Goal: Task Accomplishment & Management: Manage account settings

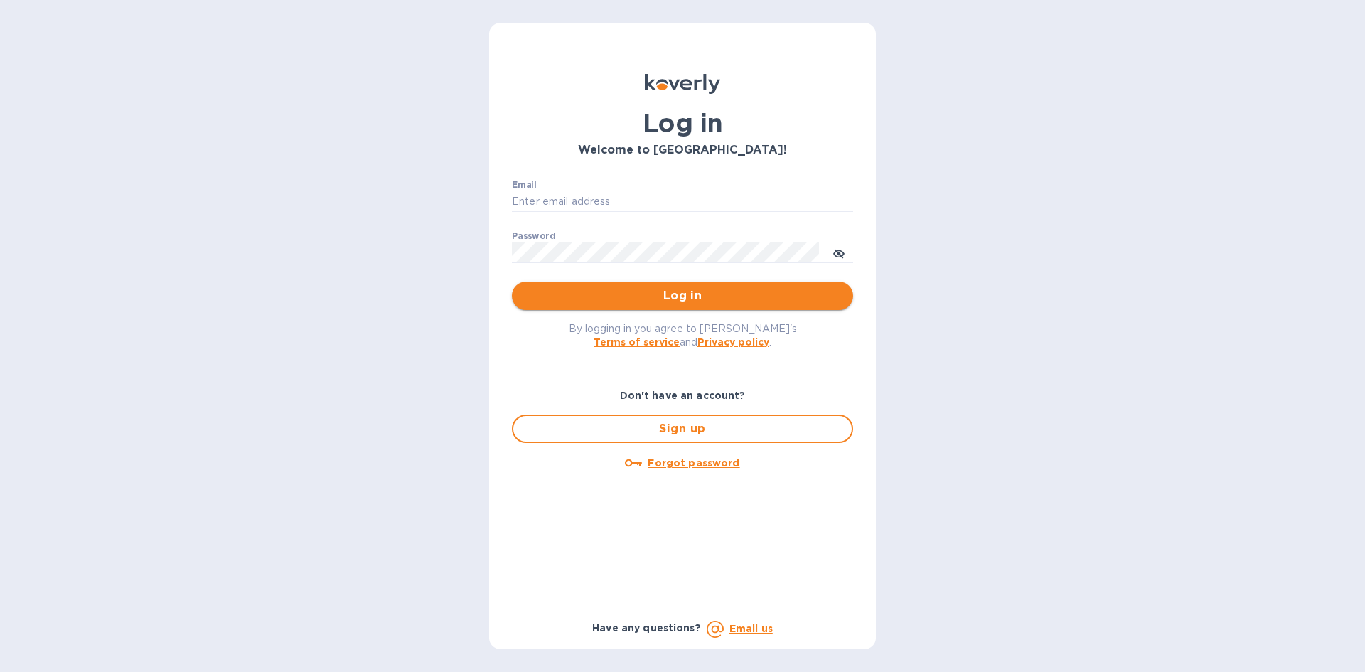
type input "[EMAIL_ADDRESS][DOMAIN_NAME]"
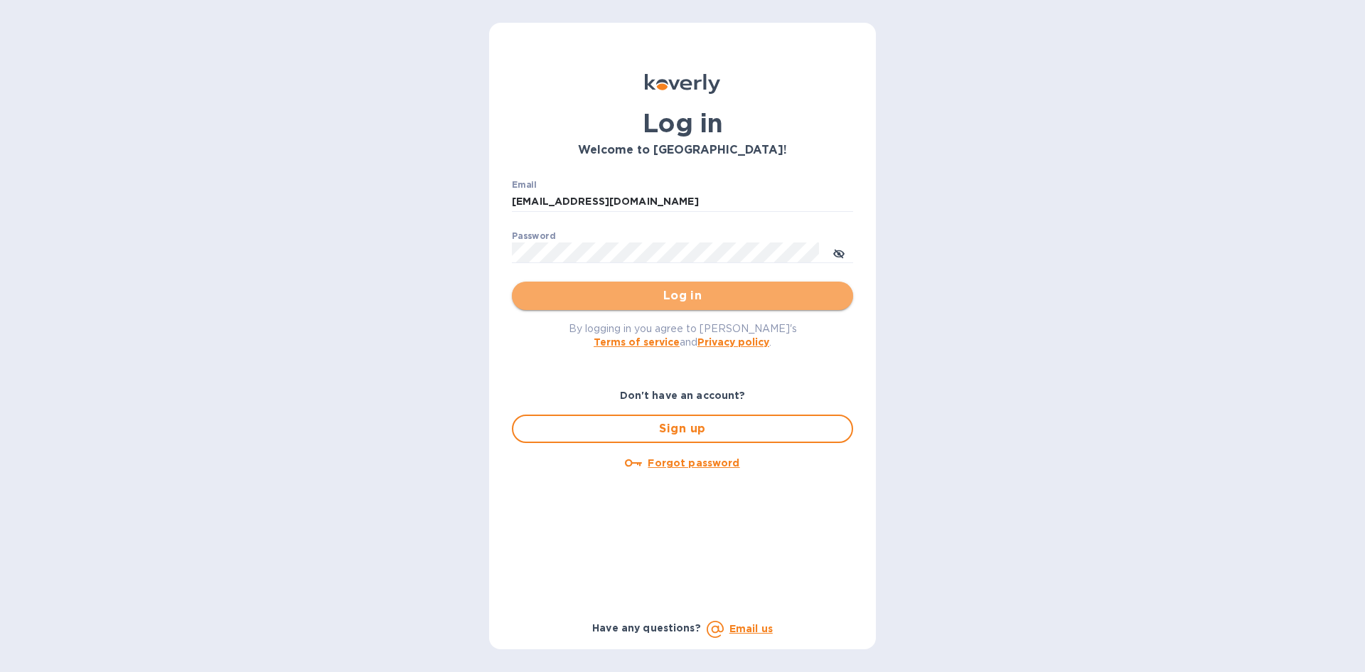
click at [710, 301] on span "Log in" at bounding box center [682, 295] width 319 height 17
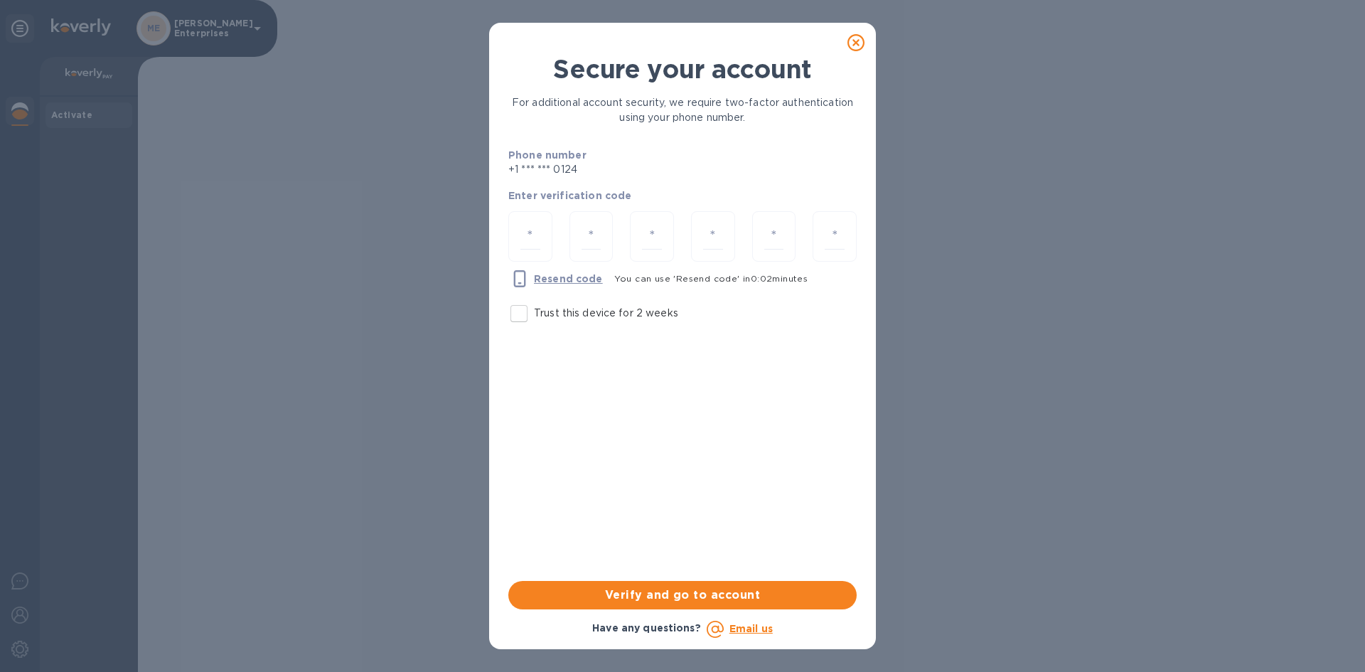
click at [520, 316] on input "Trust this device for 2 weeks" at bounding box center [519, 314] width 30 height 30
checkbox input "true"
click at [517, 234] on div at bounding box center [530, 236] width 44 height 50
type input "8"
type input "3"
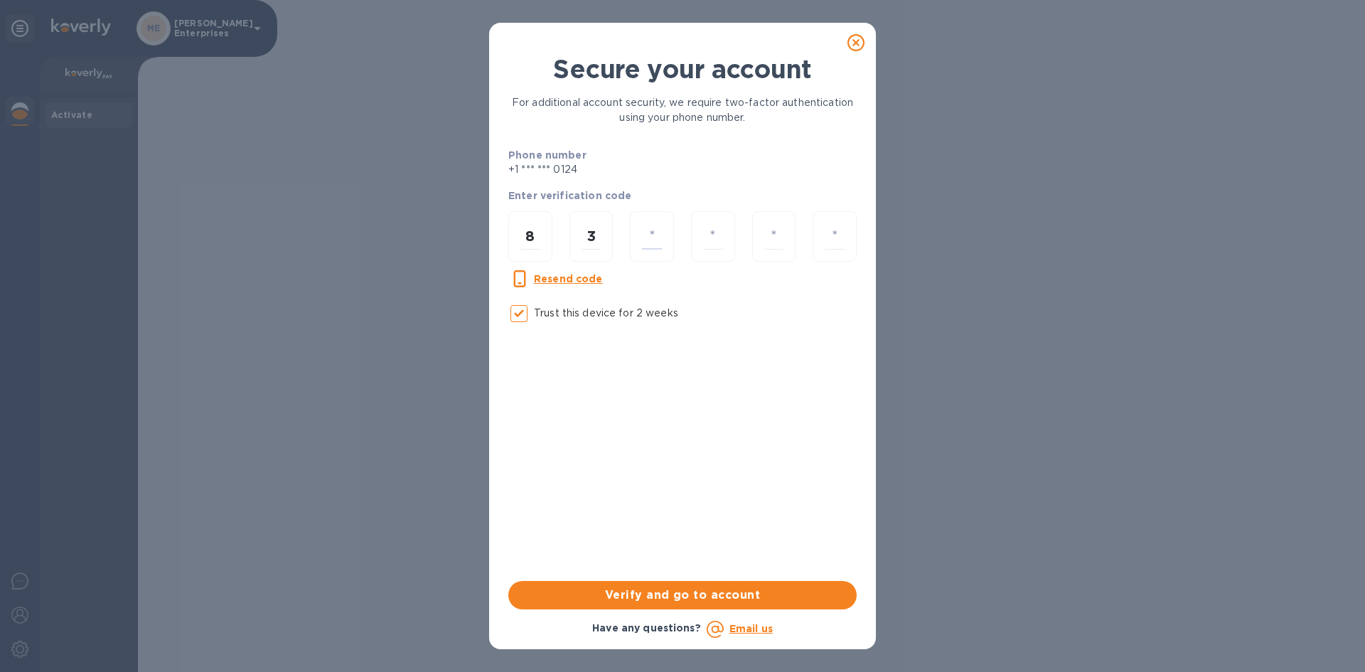
type input "4"
type input "6"
type input "9"
type input "4"
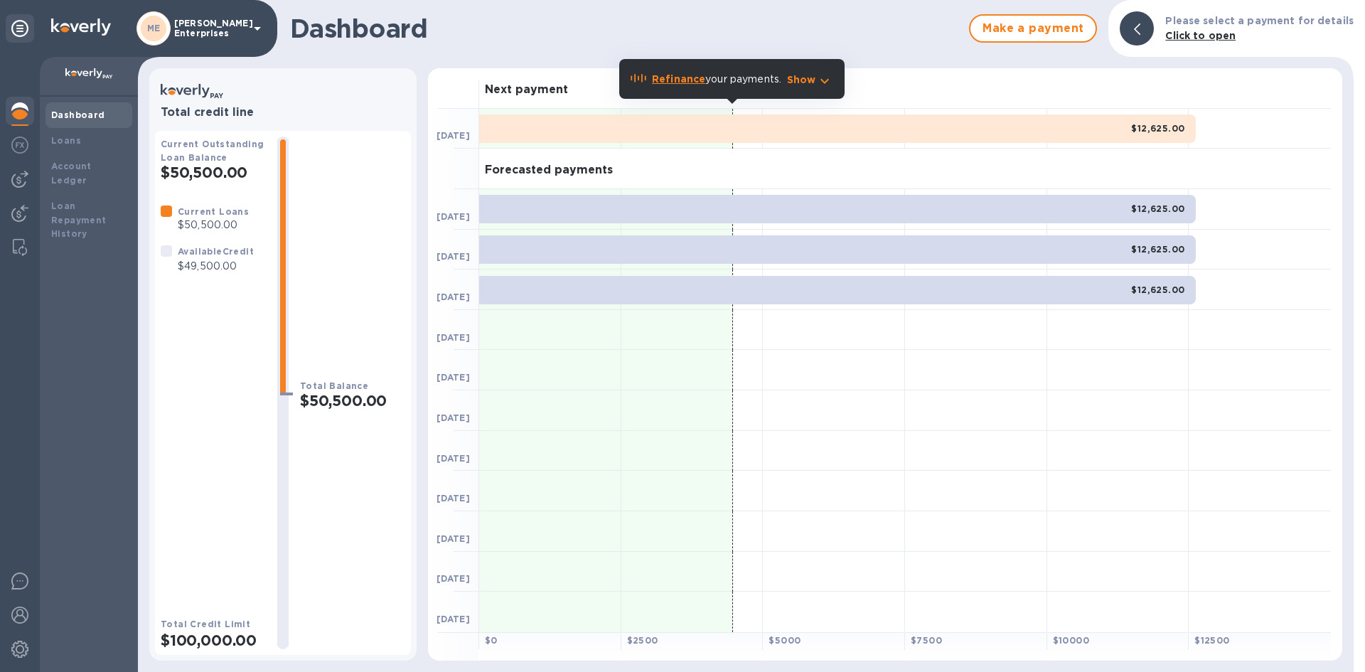
drag, startPoint x: 1357, startPoint y: 58, endPoint x: 47, endPoint y: 386, distance: 1350.2
click at [47, 386] on div "Dashboard Loans Account Ledger Loan Repayment History" at bounding box center [89, 384] width 98 height 575
click at [88, 109] on div "Dashboard" at bounding box center [88, 115] width 75 height 14
click at [234, 31] on p "[PERSON_NAME] Enterprises" at bounding box center [209, 28] width 71 height 20
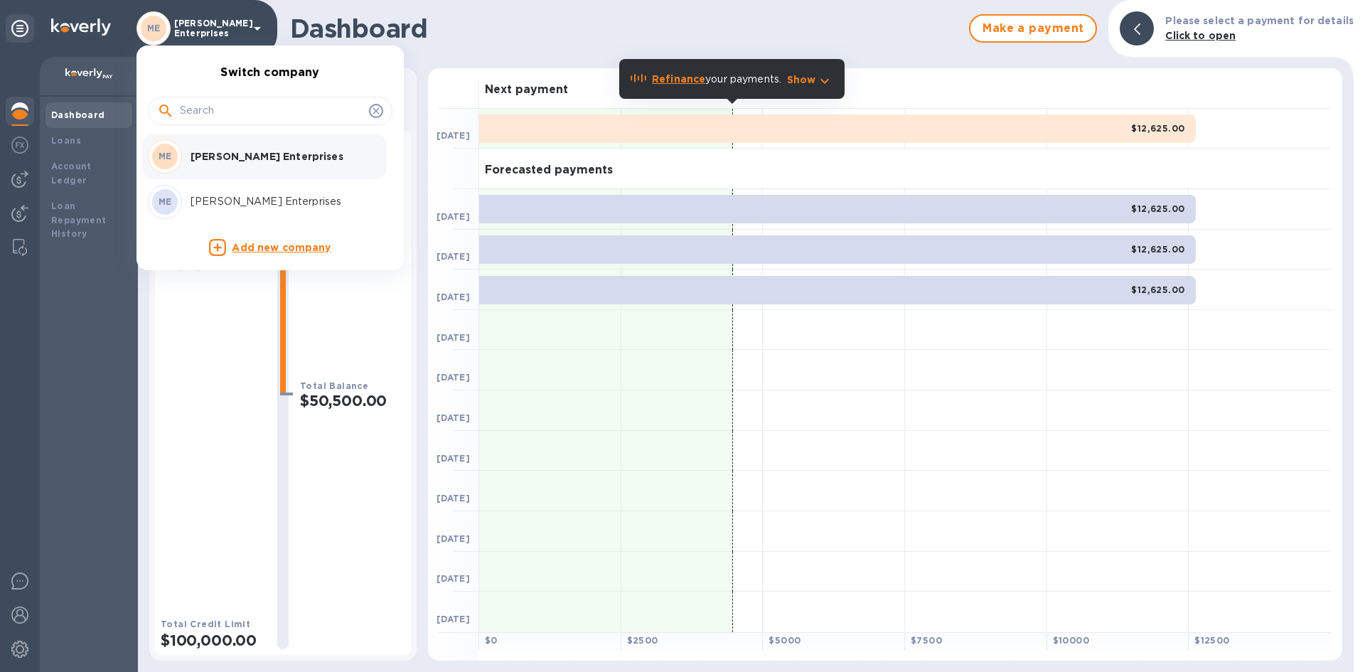
click at [212, 114] on input "text" at bounding box center [271, 110] width 183 height 21
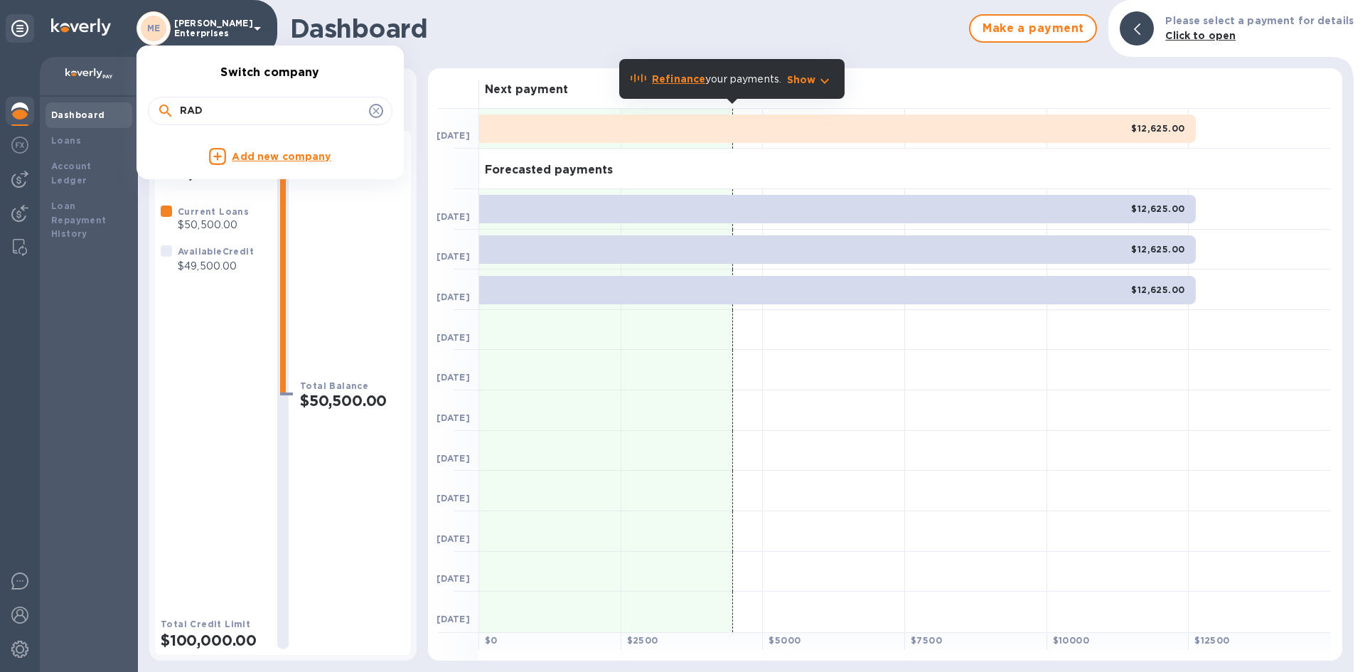
type input "RAD"
click at [114, 308] on div at bounding box center [682, 336] width 1365 height 672
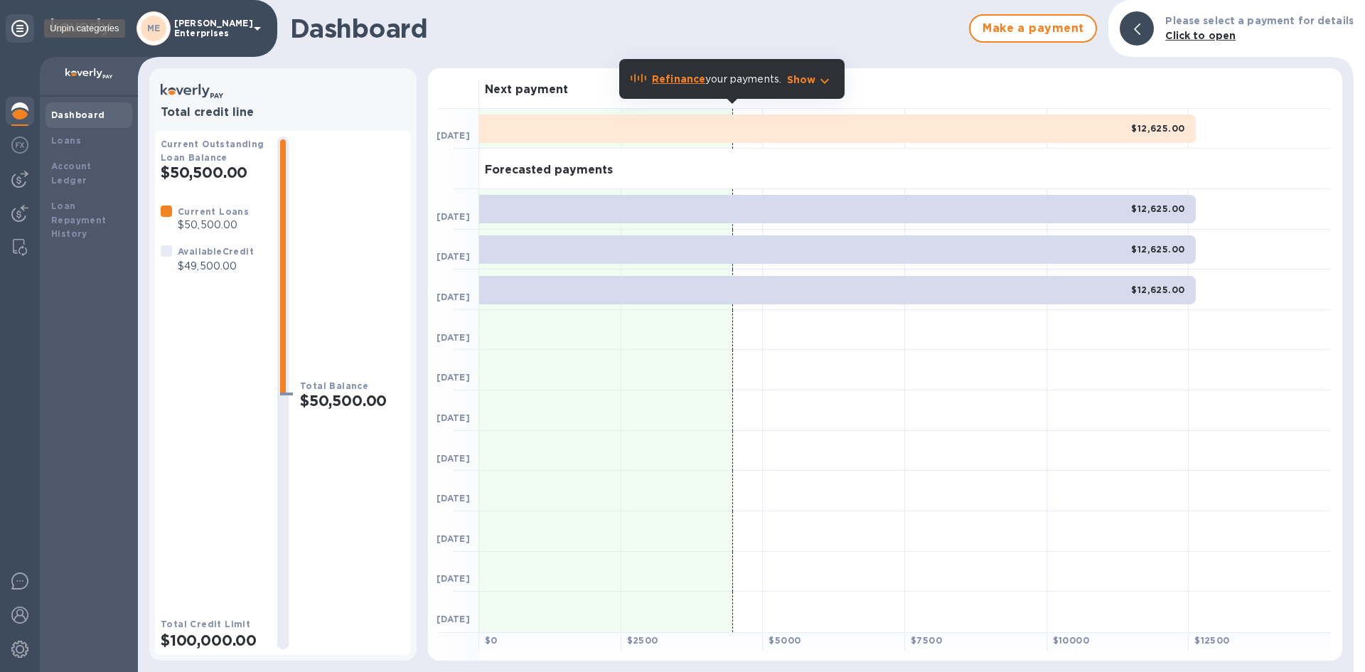
click at [19, 33] on icon at bounding box center [19, 28] width 17 height 17
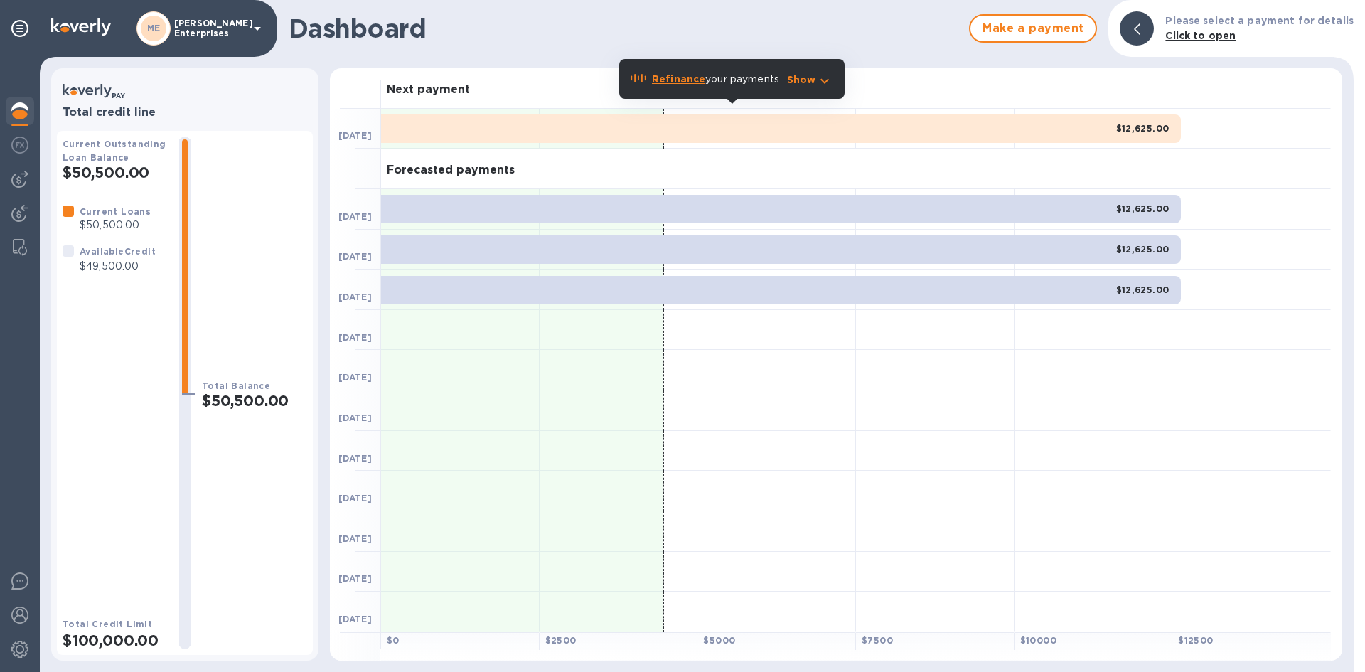
click at [258, 27] on icon at bounding box center [257, 29] width 7 height 4
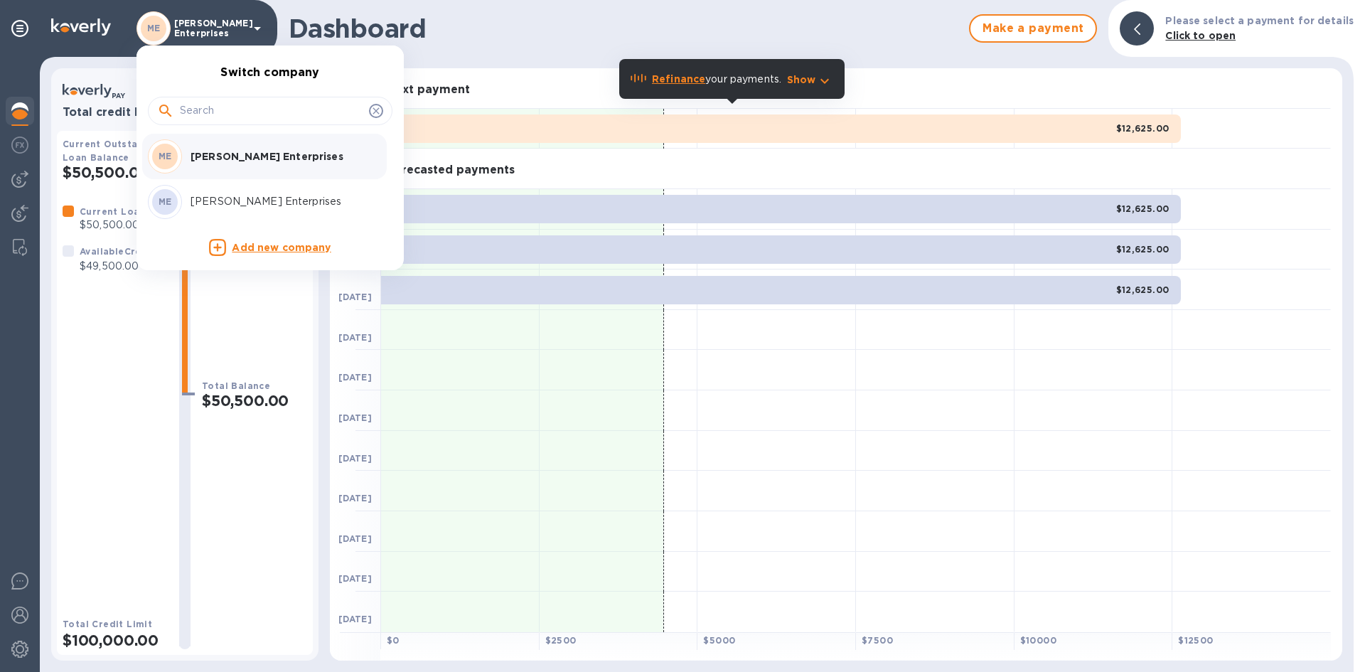
click at [258, 27] on div at bounding box center [682, 336] width 1365 height 672
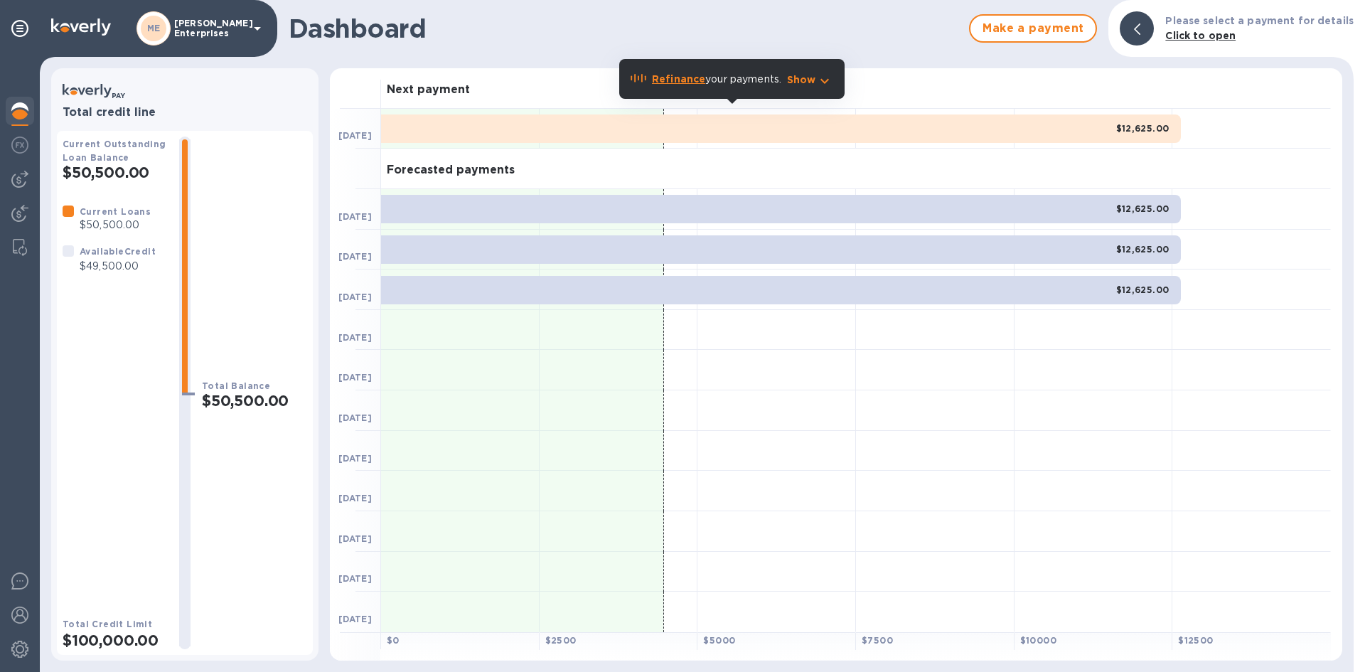
click at [258, 27] on icon at bounding box center [257, 29] width 7 height 4
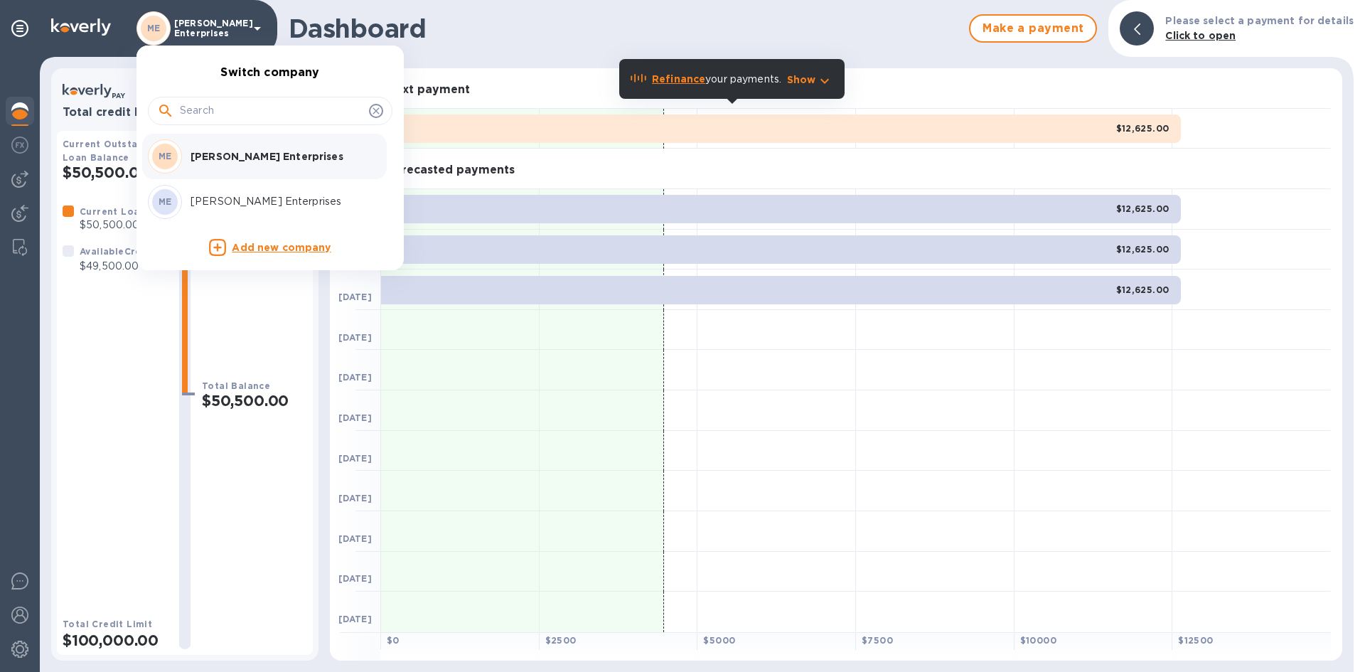
click at [258, 27] on div at bounding box center [682, 336] width 1365 height 672
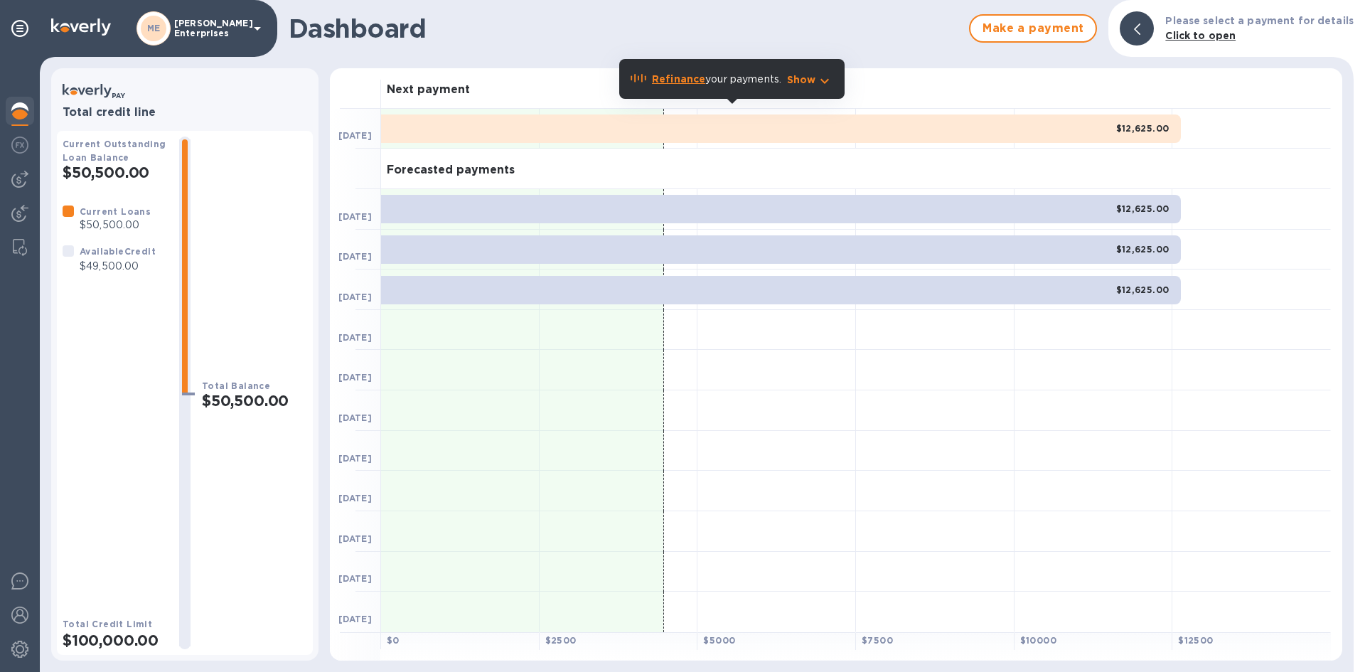
click at [88, 21] on img at bounding box center [81, 26] width 60 height 17
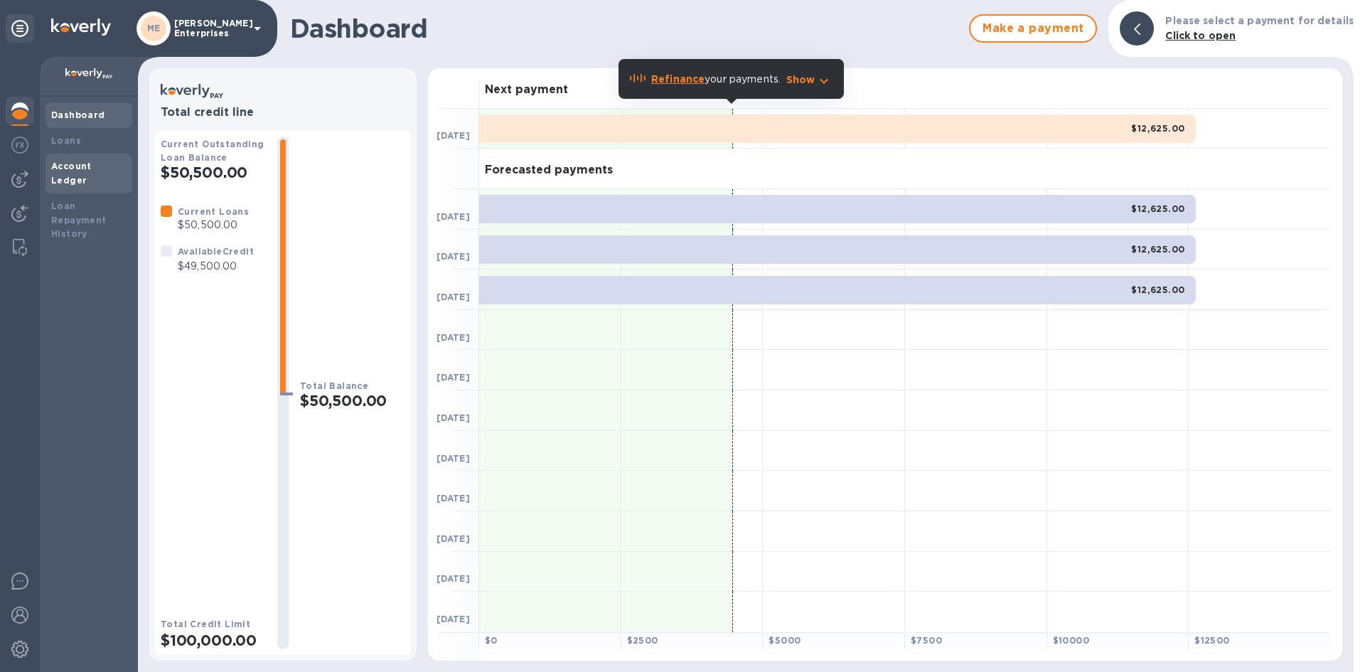
click at [57, 161] on b "Account Ledger" at bounding box center [71, 173] width 41 height 25
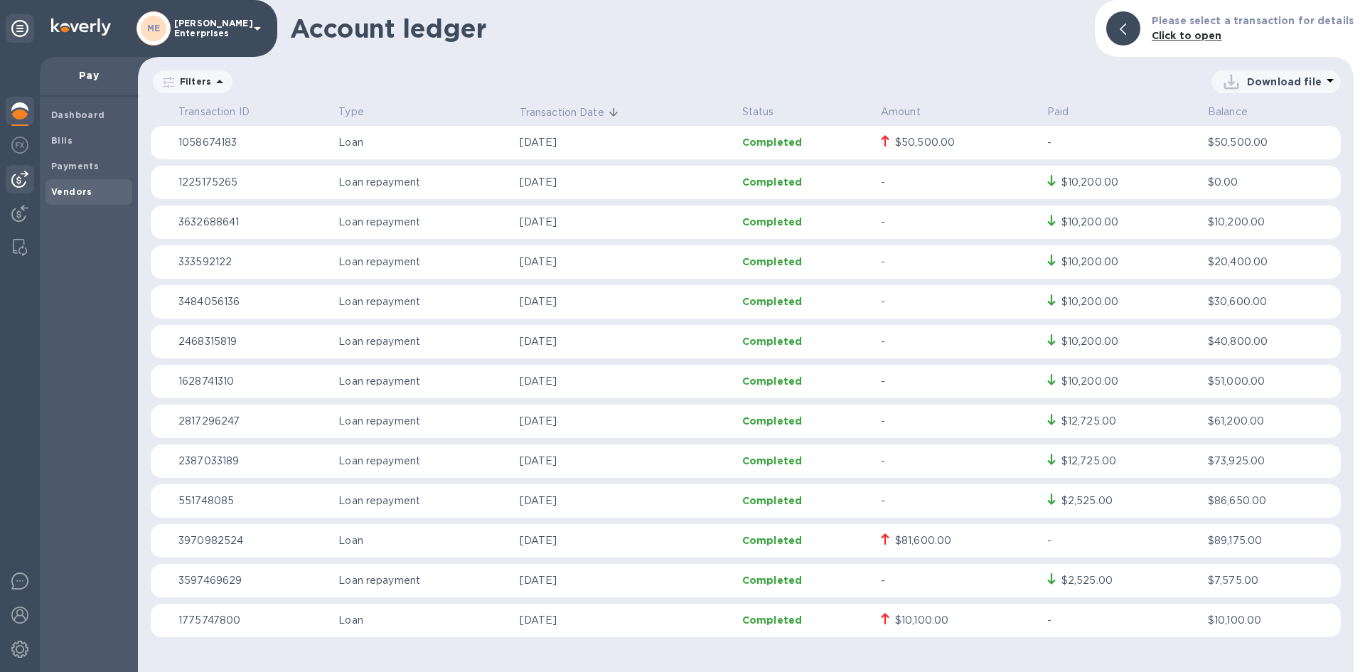
click at [85, 188] on b "Vendors" at bounding box center [71, 191] width 41 height 11
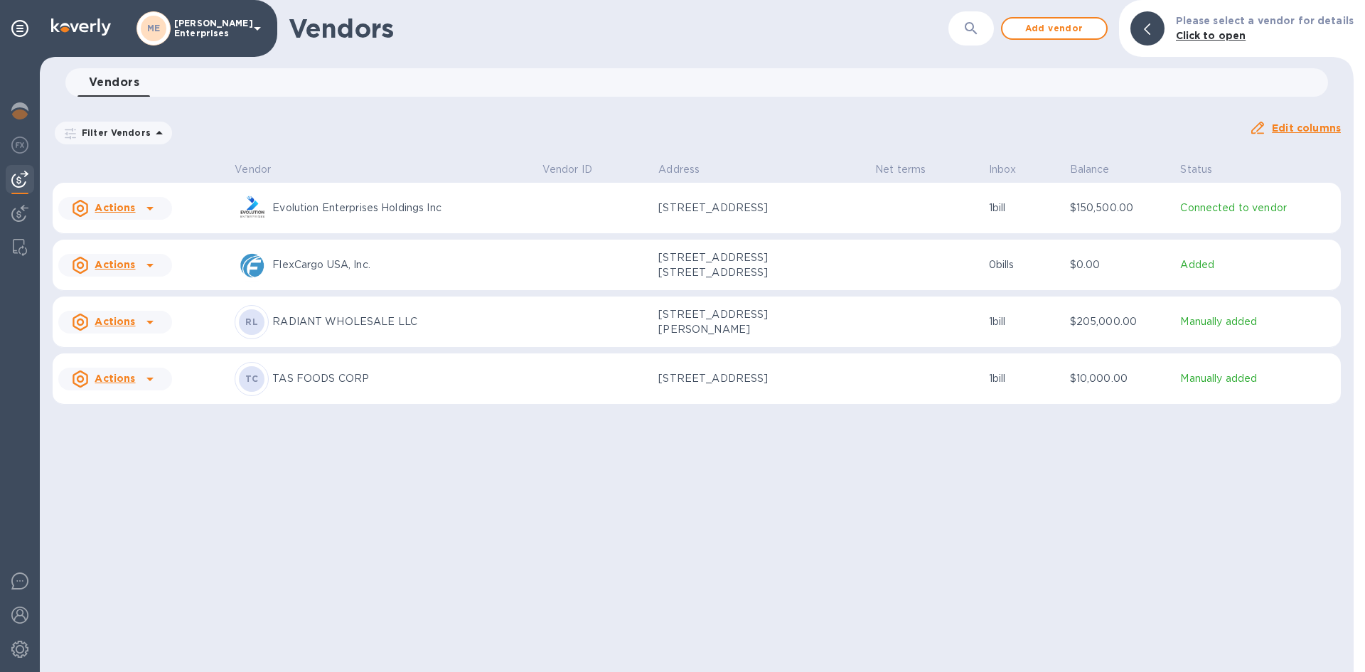
click at [102, 327] on u "Actions" at bounding box center [115, 321] width 41 height 11
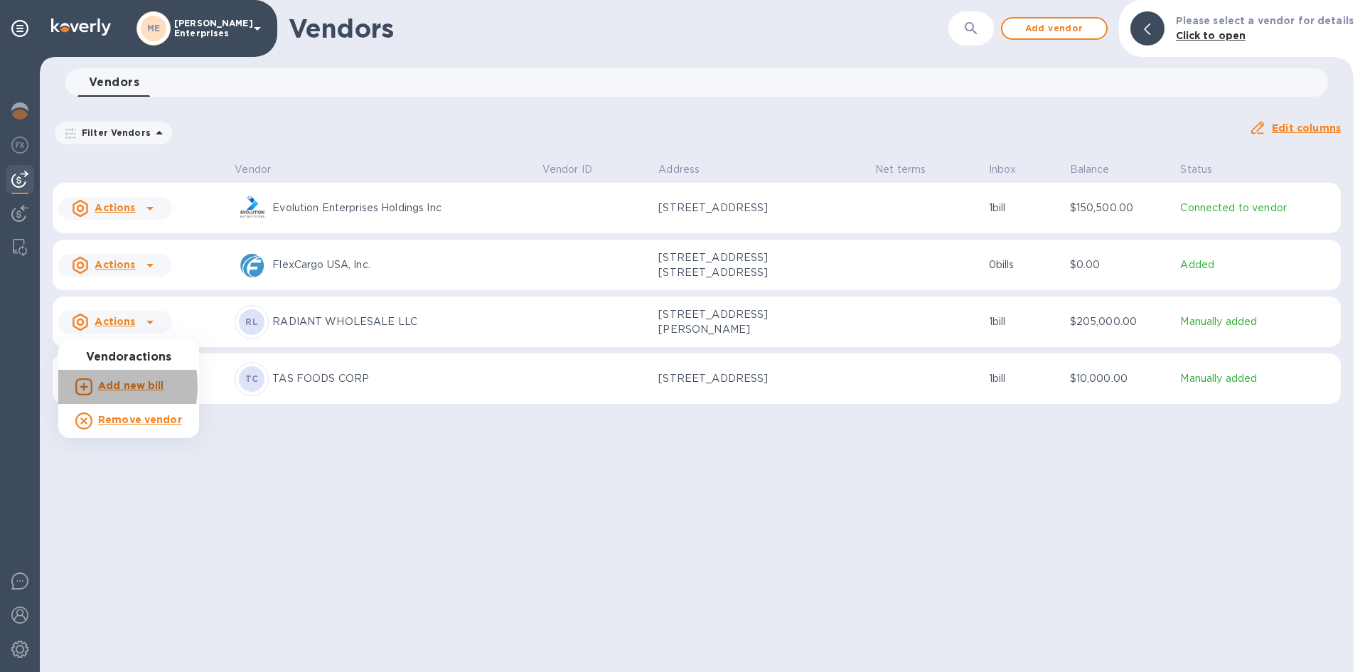
click at [78, 386] on icon at bounding box center [83, 386] width 17 height 17
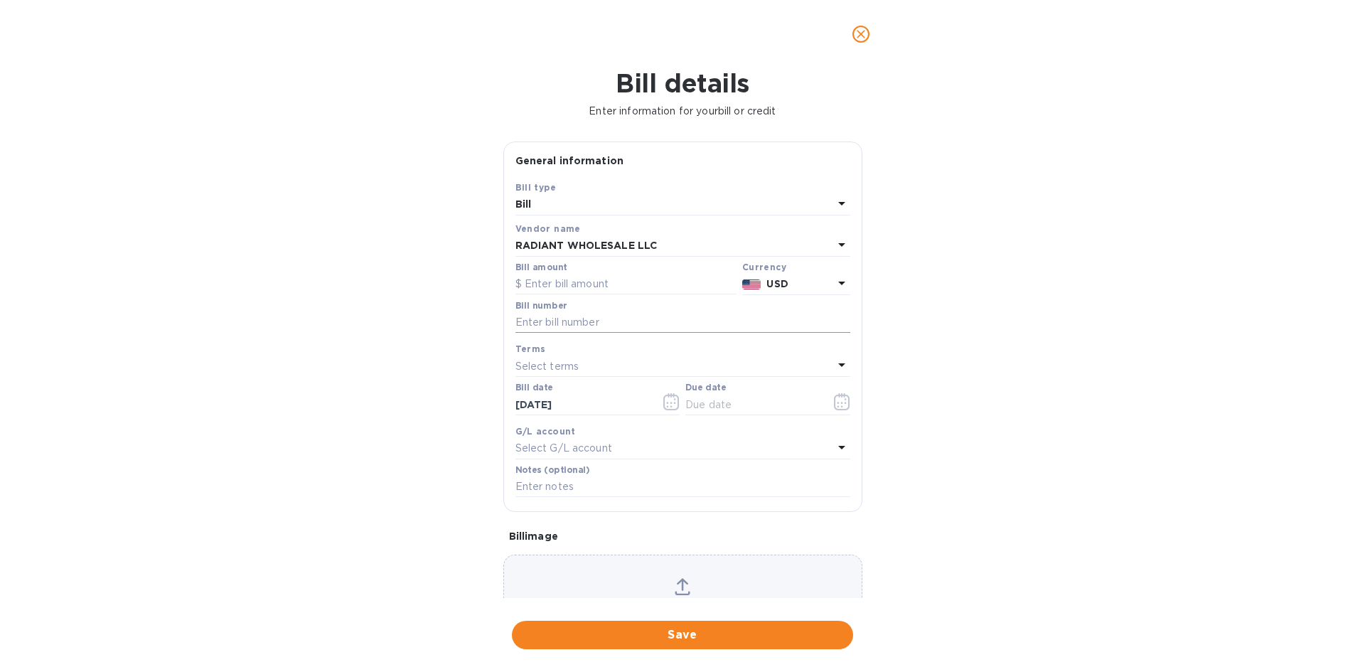
click at [542, 316] on input "text" at bounding box center [683, 322] width 335 height 21
type input "465"
click at [586, 274] on input "text" at bounding box center [626, 284] width 221 height 21
type input "205"
